Goal: Task Accomplishment & Management: Manage account settings

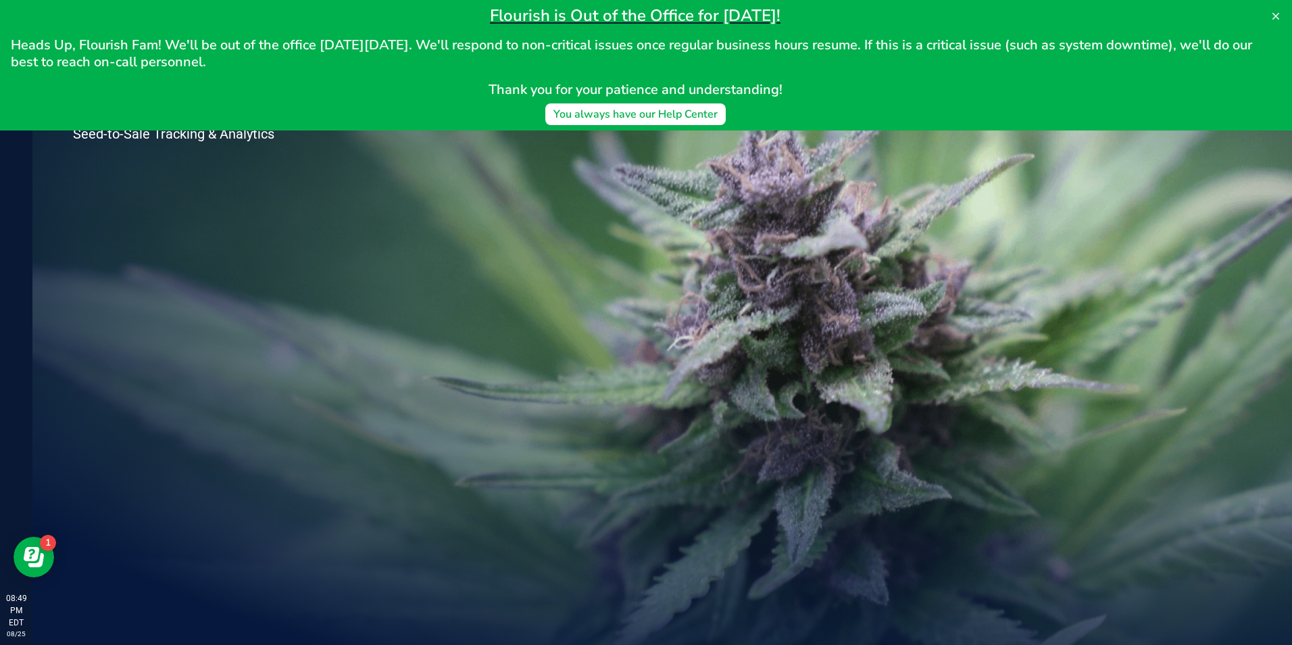
drag, startPoint x: 786, startPoint y: 249, endPoint x: 712, endPoint y: 267, distance: 76.5
click at [786, 247] on div "Welcome to Flourish Software Seed-to-Sale Tracking & Analytics" at bounding box center [662, 338] width 1260 height 612
click at [1281, 18] on button at bounding box center [1276, 16] width 22 height 22
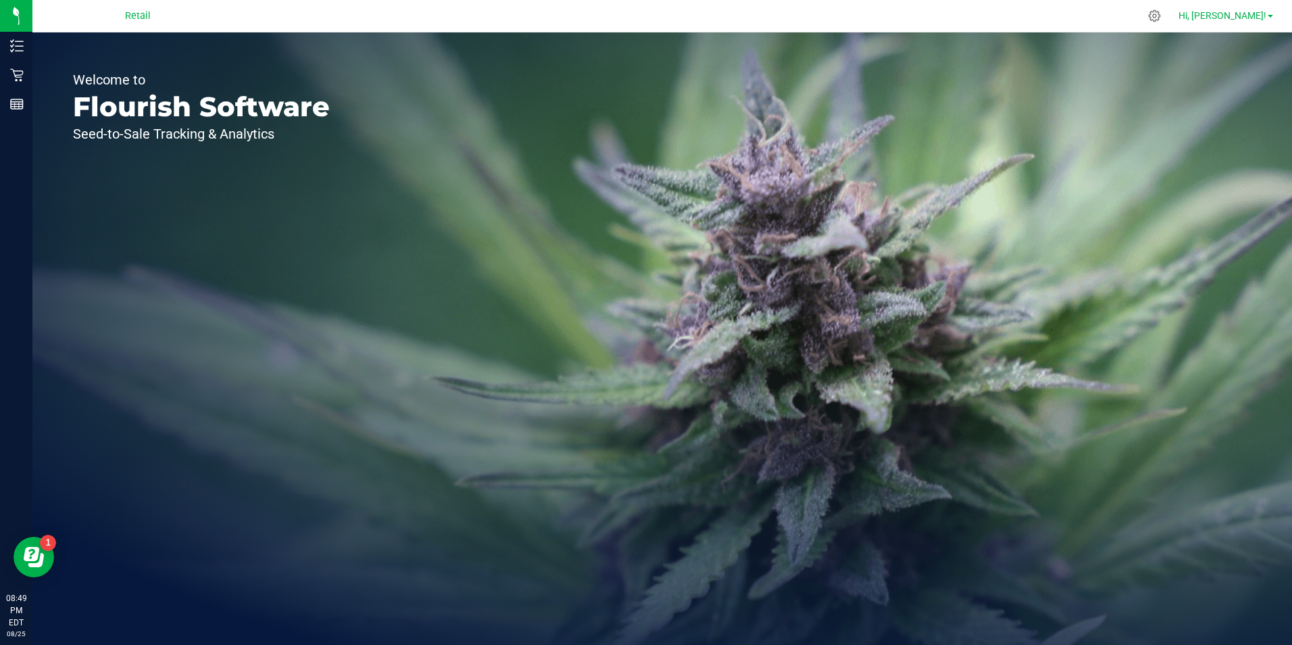
click at [1247, 21] on span "Hi, [PERSON_NAME]!" at bounding box center [1222, 15] width 88 height 11
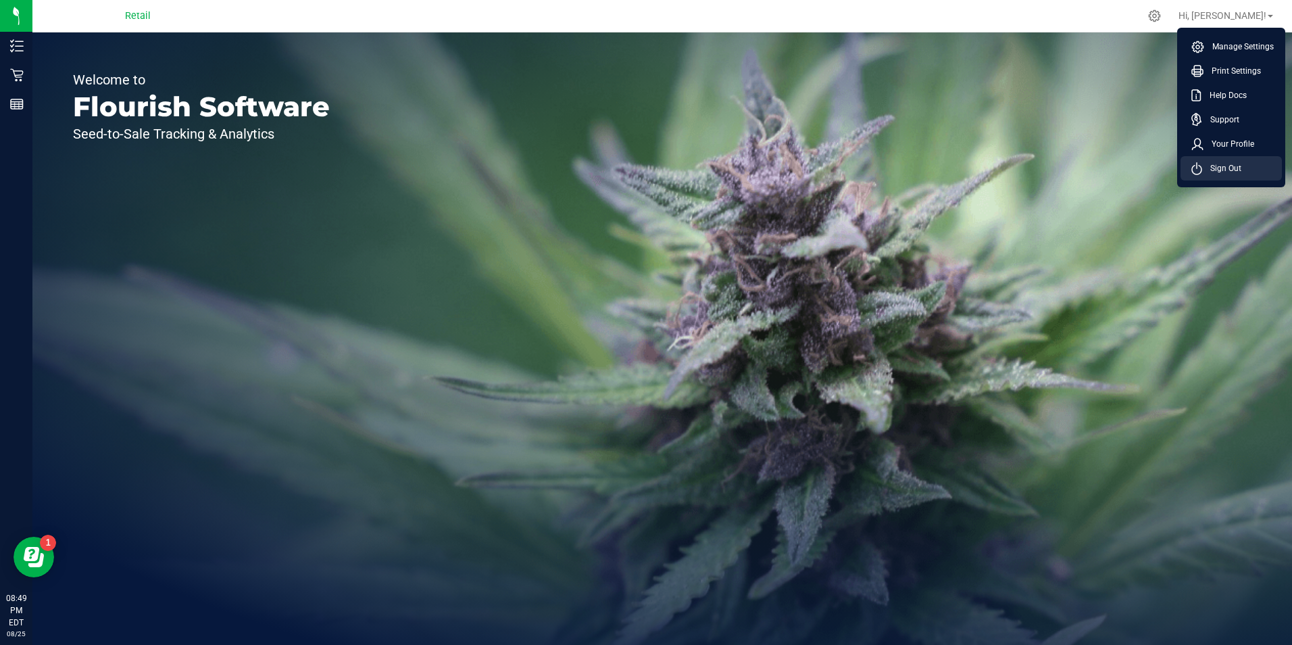
click at [1199, 166] on icon at bounding box center [1196, 169] width 9 height 9
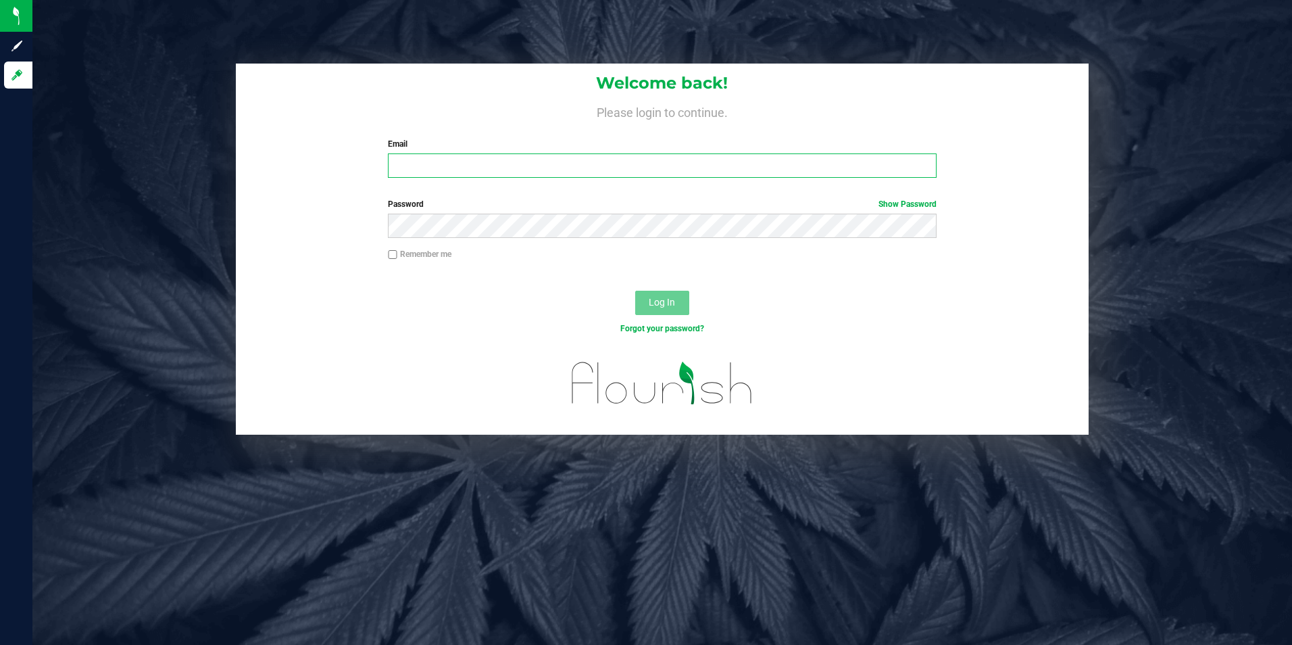
click at [820, 170] on input "Email" at bounding box center [662, 165] width 549 height 24
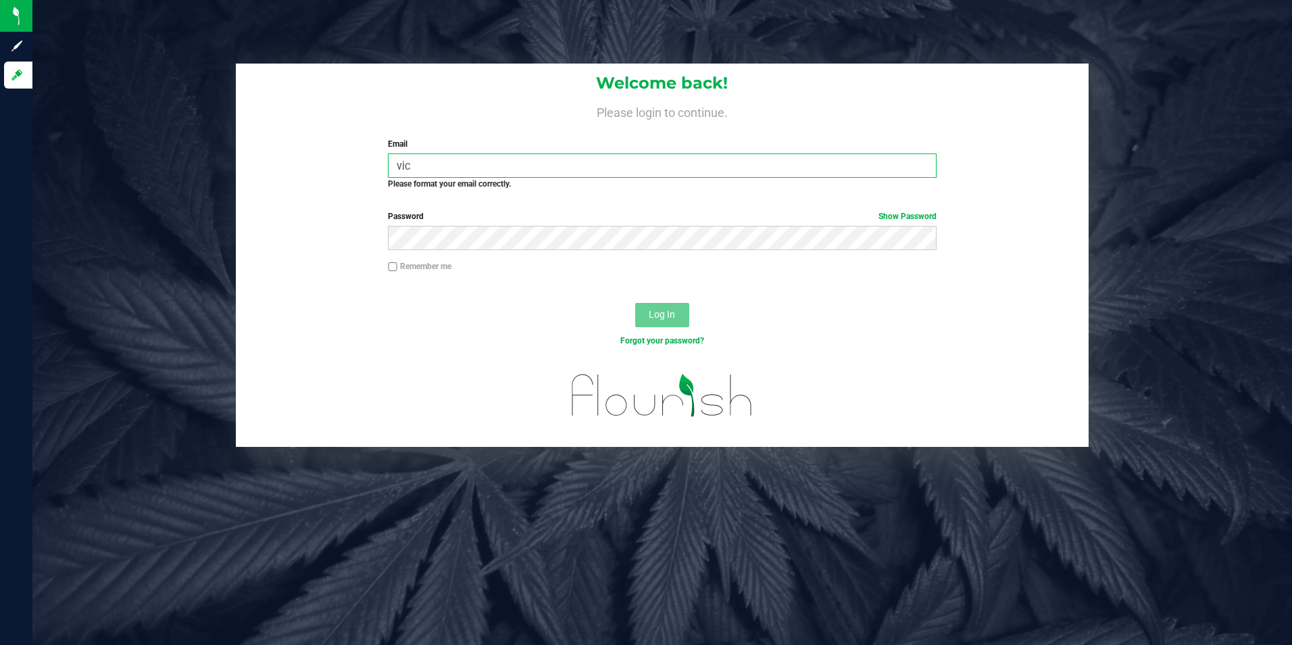
type input "[EMAIL_ADDRESS][PERSON_NAME][PERSON_NAME][DOMAIN_NAME]"
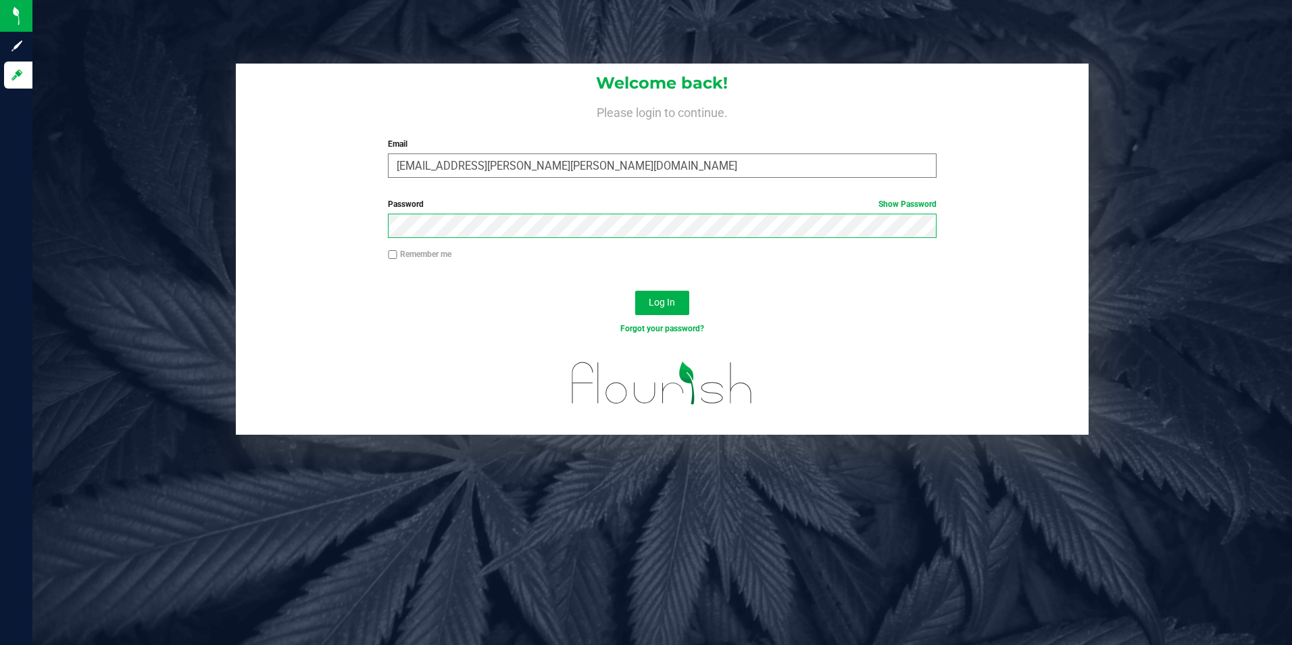
click at [635, 291] on button "Log In" at bounding box center [662, 303] width 54 height 24
